Goal: Task Accomplishment & Management: Manage account settings

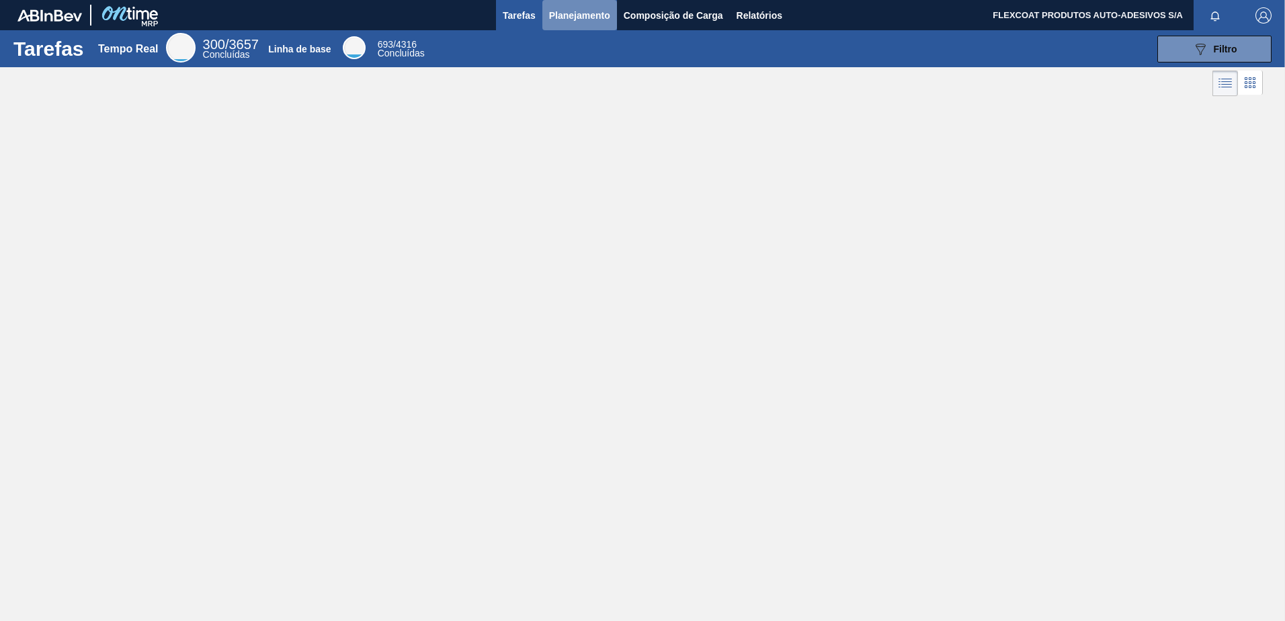
click at [550, 19] on span "Planejamento" at bounding box center [579, 15] width 61 height 16
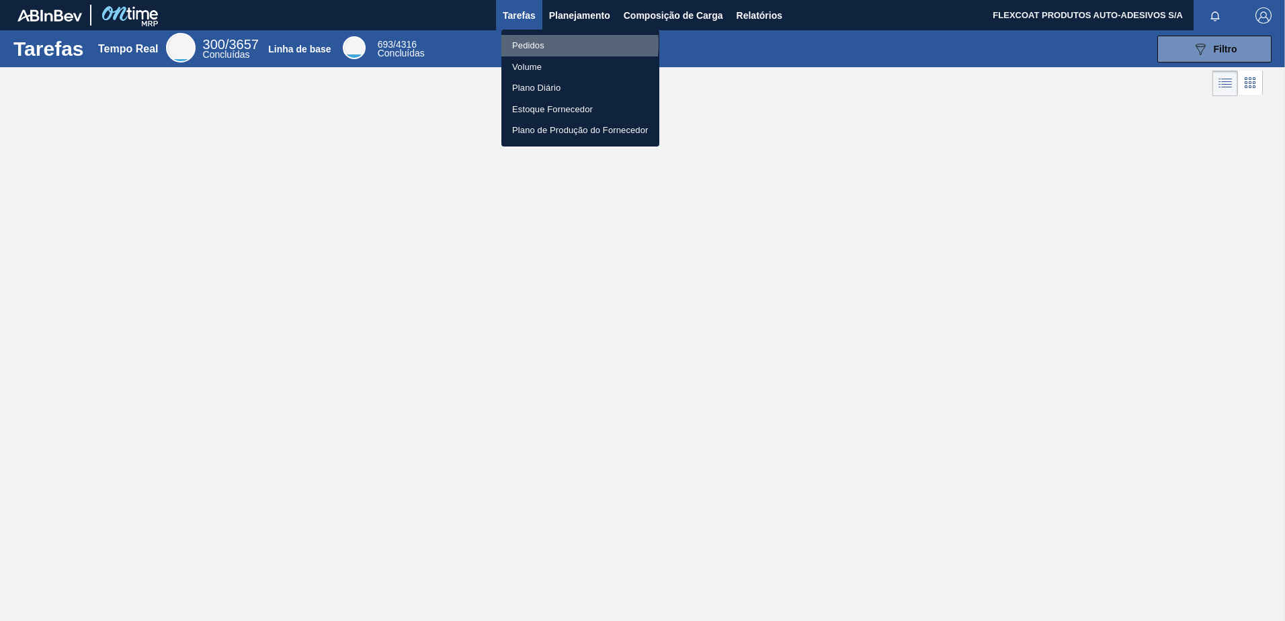
click at [532, 44] on li "Pedidos" at bounding box center [580, 46] width 158 height 22
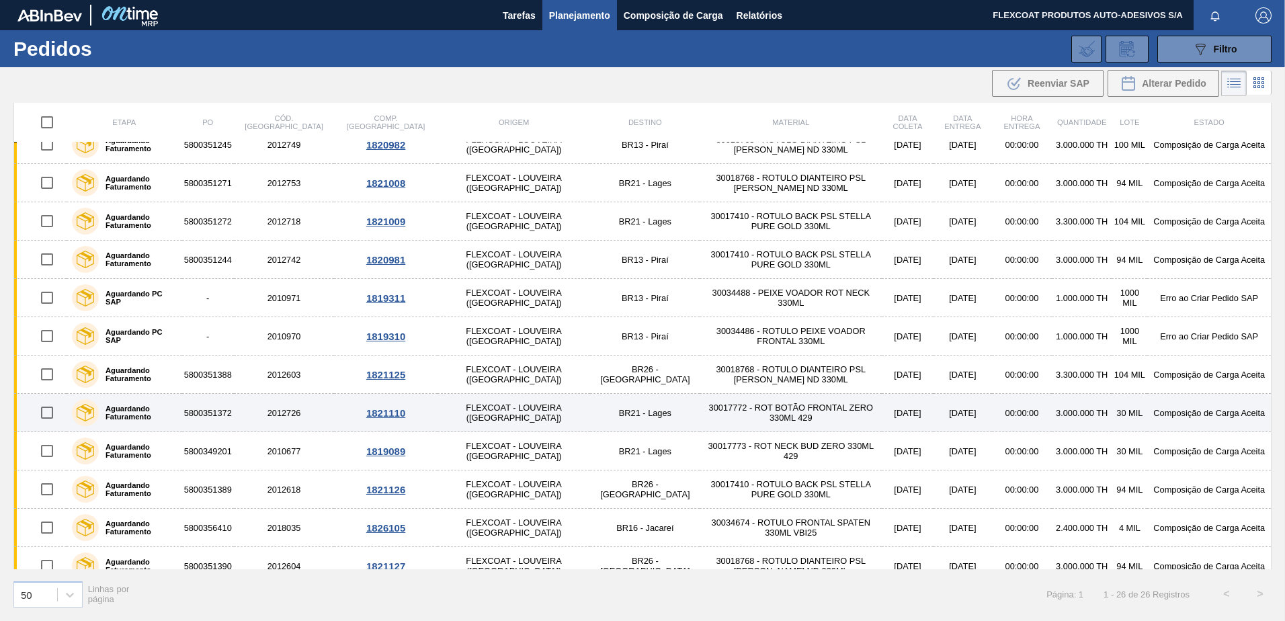
scroll to position [570, 0]
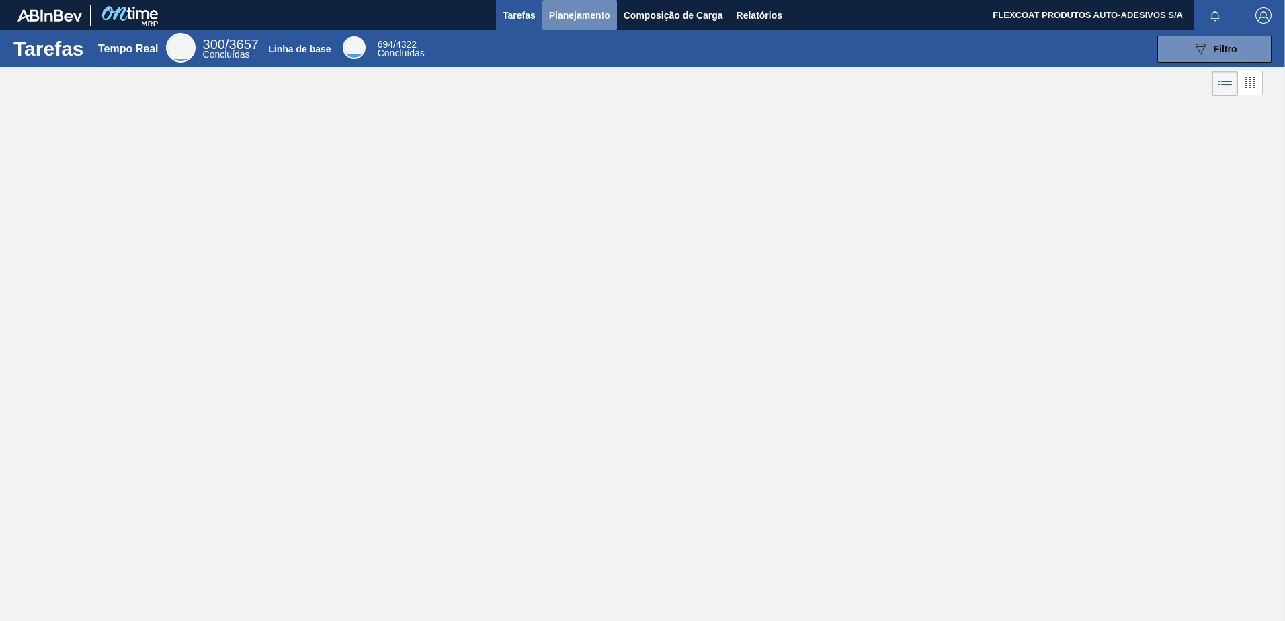
click at [577, 19] on span "Planejamento" at bounding box center [579, 15] width 61 height 16
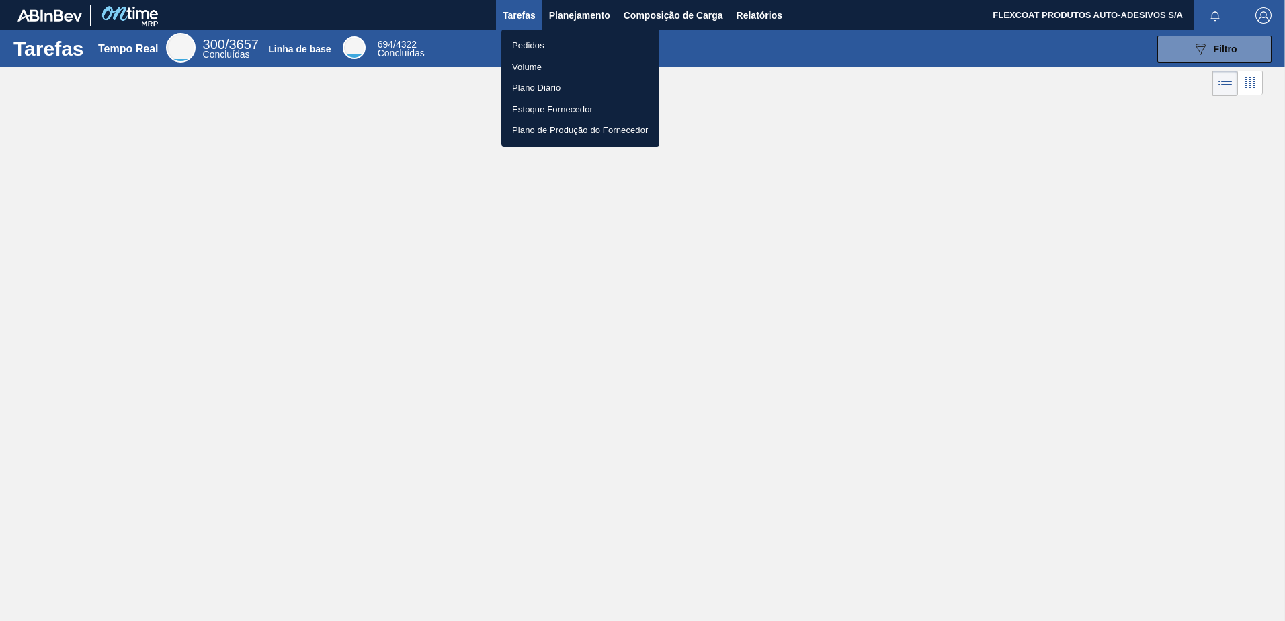
click at [522, 45] on li "Pedidos" at bounding box center [580, 46] width 158 height 22
